Goal: Share content

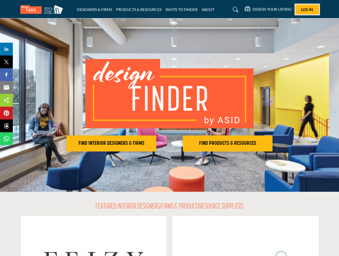
click at [307, 9] on span "Log In" at bounding box center [307, 9] width 12 height 5
click at [111, 143] on h2 "FIND INTERIOR DESIGNERS & FIRMS" at bounding box center [111, 143] width 86 height 6
click at [228, 143] on h2 "FIND PRODUCTS & RESOURCES" at bounding box center [227, 143] width 86 height 6
click at [6, 49] on span "Share" at bounding box center [8, 49] width 15 height 6
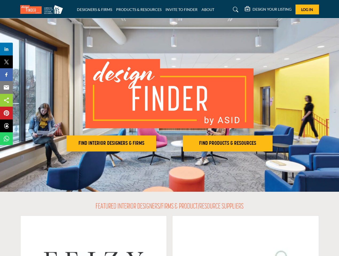
click at [6, 62] on span "Tweet" at bounding box center [8, 62] width 15 height 6
click at [6, 75] on span "Share" at bounding box center [8, 74] width 15 height 6
click at [6, 87] on span "Email" at bounding box center [8, 87] width 15 height 6
click at [6, 100] on span "Share" at bounding box center [8, 100] width 15 height 6
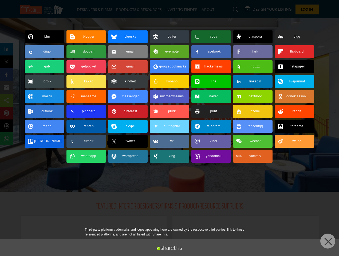
click at [6, 113] on span "Pin" at bounding box center [6, 113] width 10 height 6
